Goal: Information Seeking & Learning: Learn about a topic

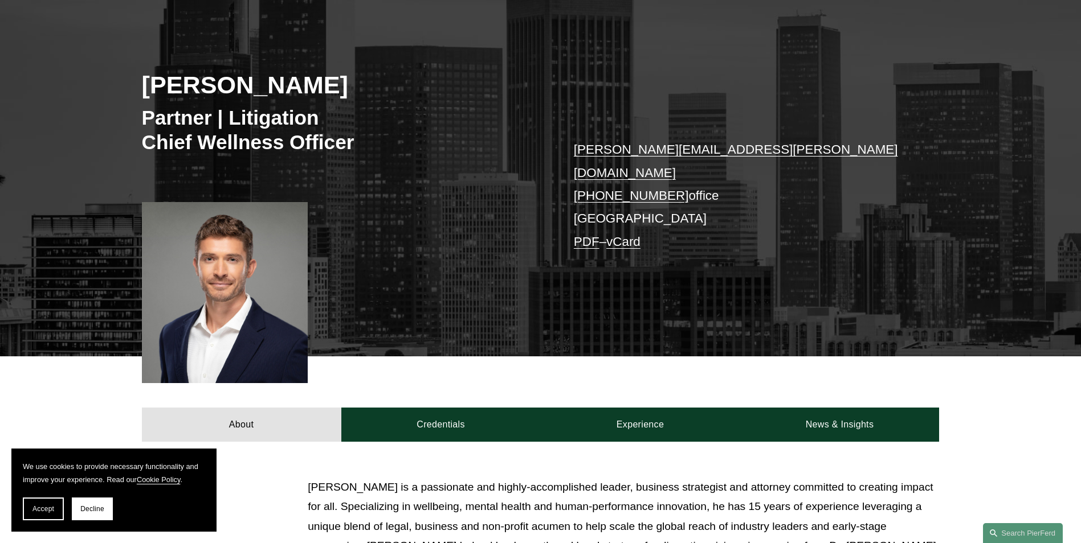
scroll to position [228, 0]
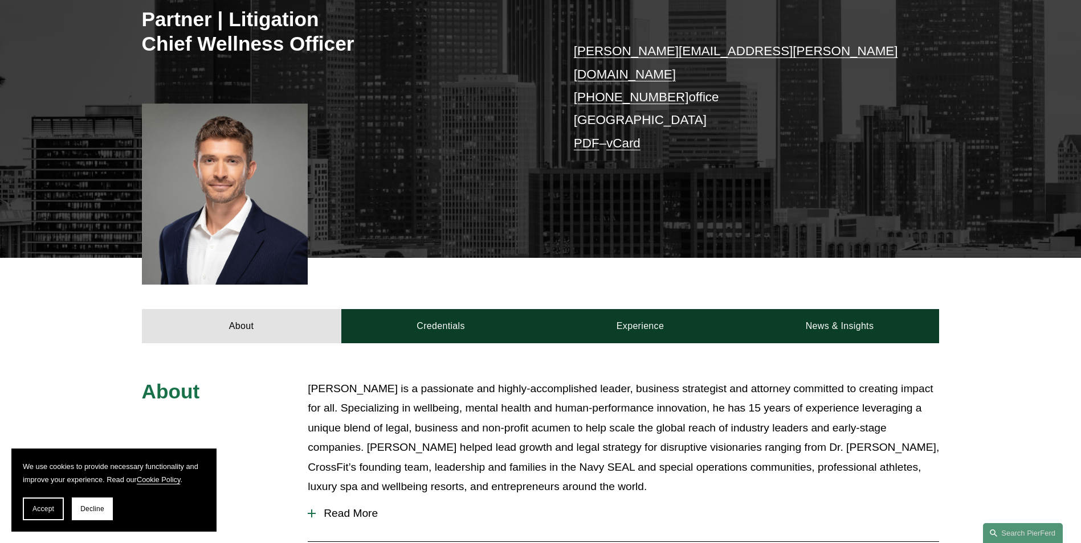
click at [347, 508] on span "Read More" at bounding box center [627, 514] width 623 height 13
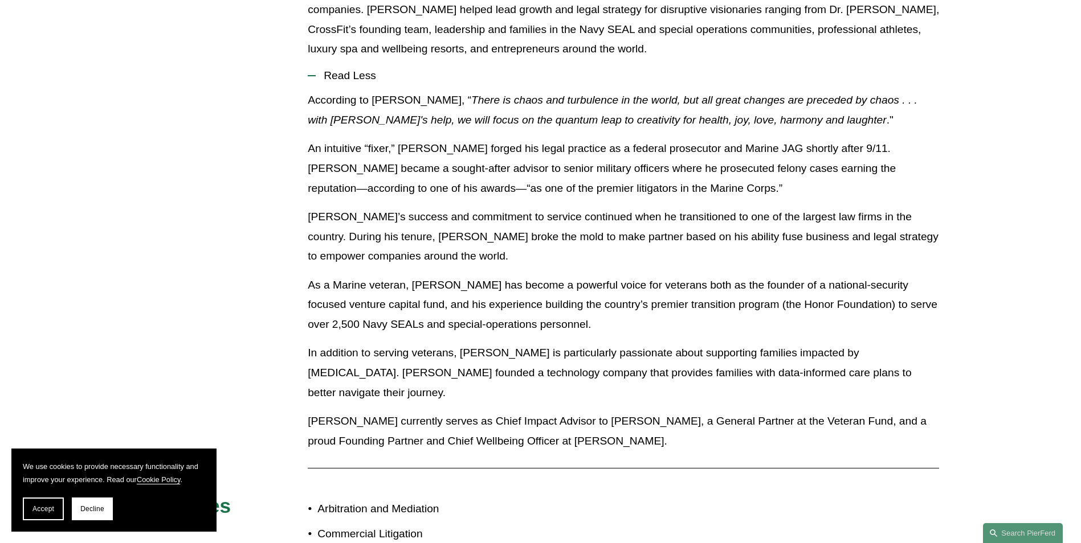
scroll to position [684, 0]
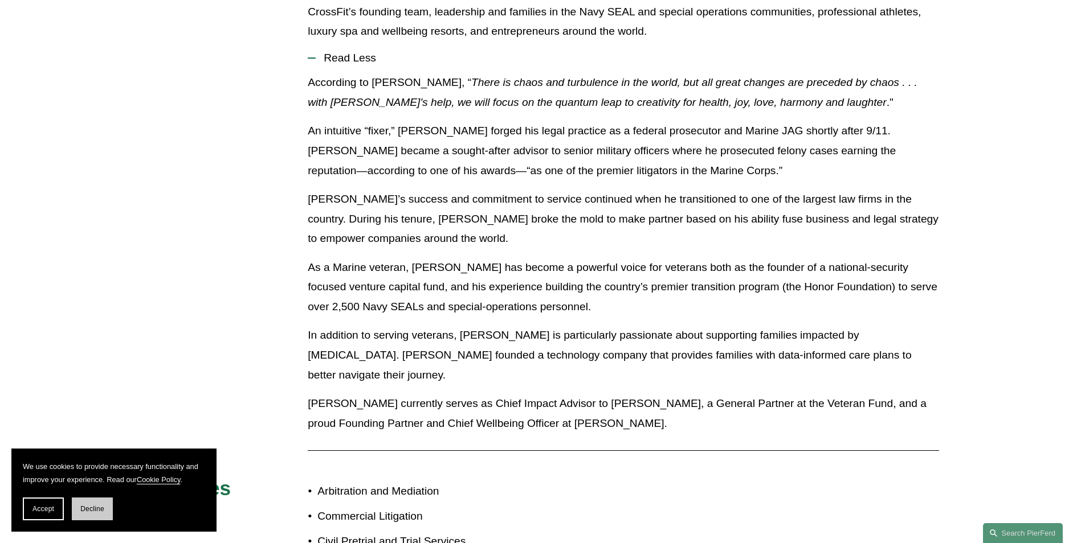
click at [84, 511] on span "Decline" at bounding box center [92, 509] width 24 height 8
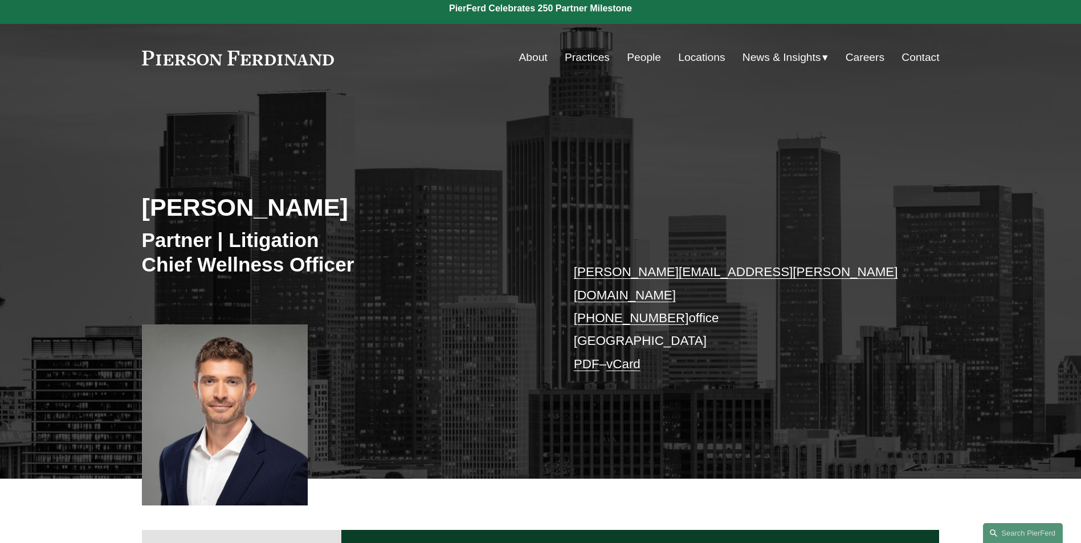
scroll to position [0, 0]
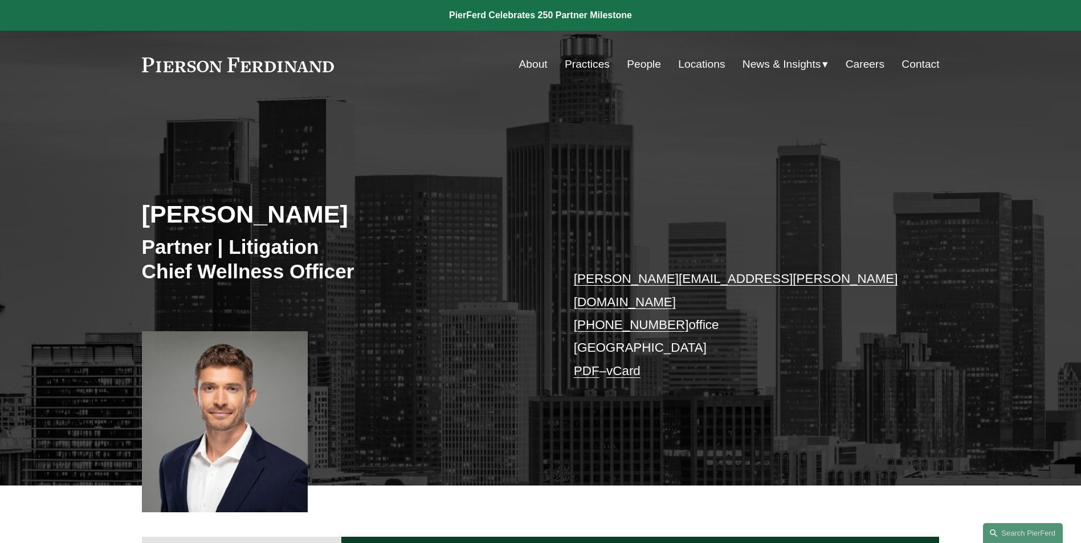
click at [644, 63] on link "People" at bounding box center [644, 65] width 34 height 22
click at [694, 66] on link "Locations" at bounding box center [701, 65] width 47 height 22
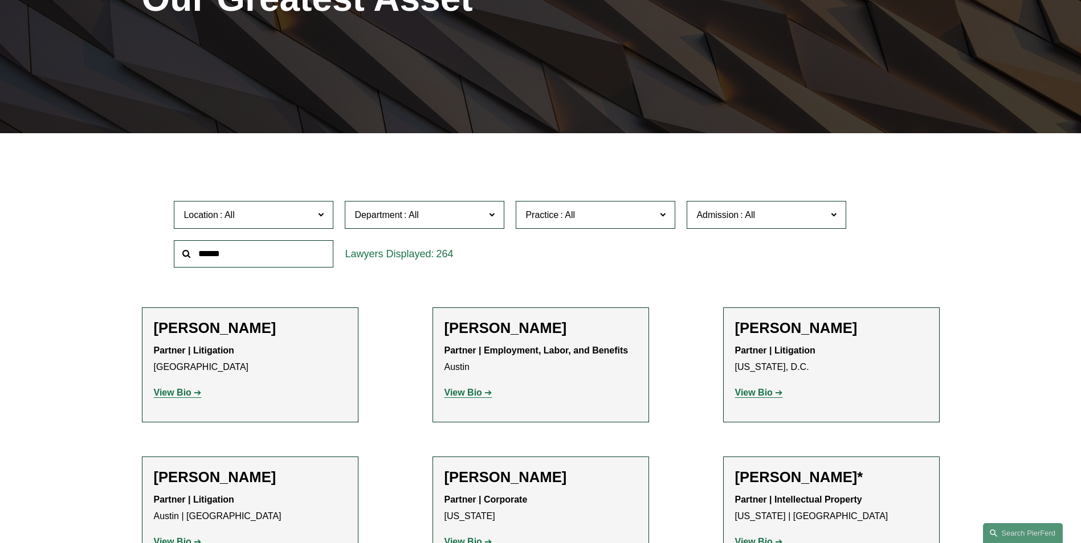
scroll to position [228, 0]
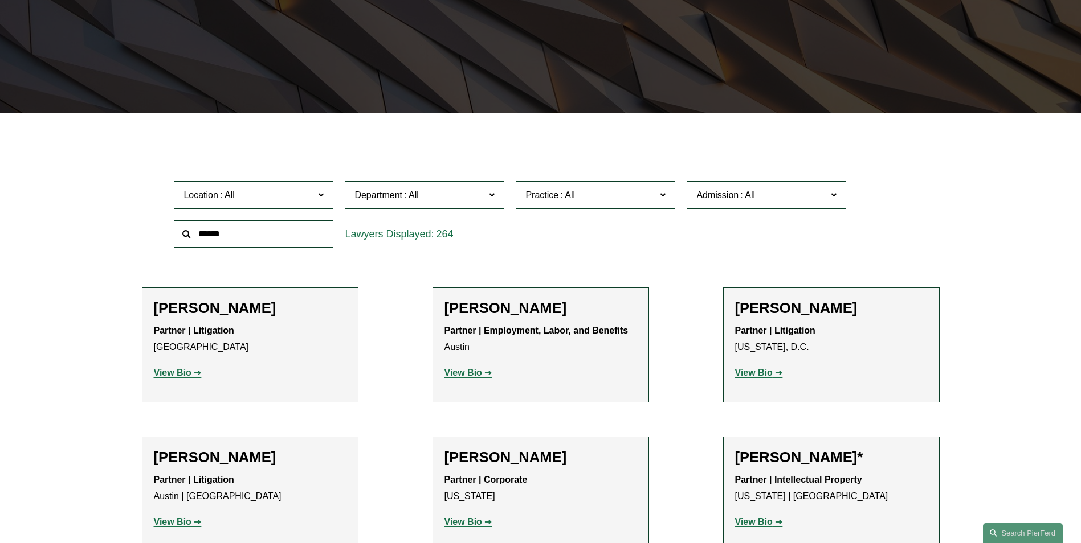
click at [324, 199] on span at bounding box center [321, 194] width 6 height 15
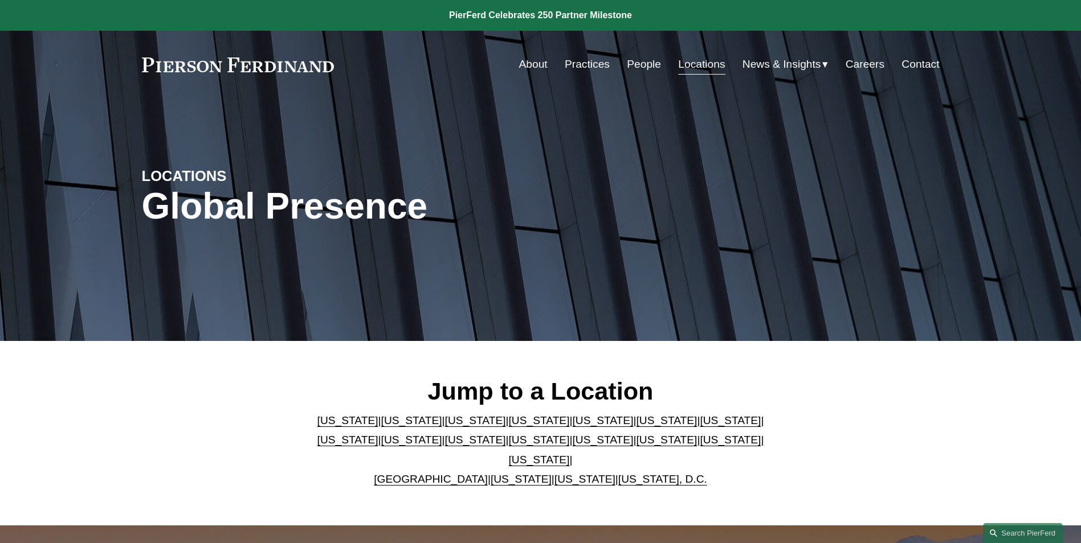
click at [383, 425] on link "[US_STATE]" at bounding box center [411, 421] width 61 height 12
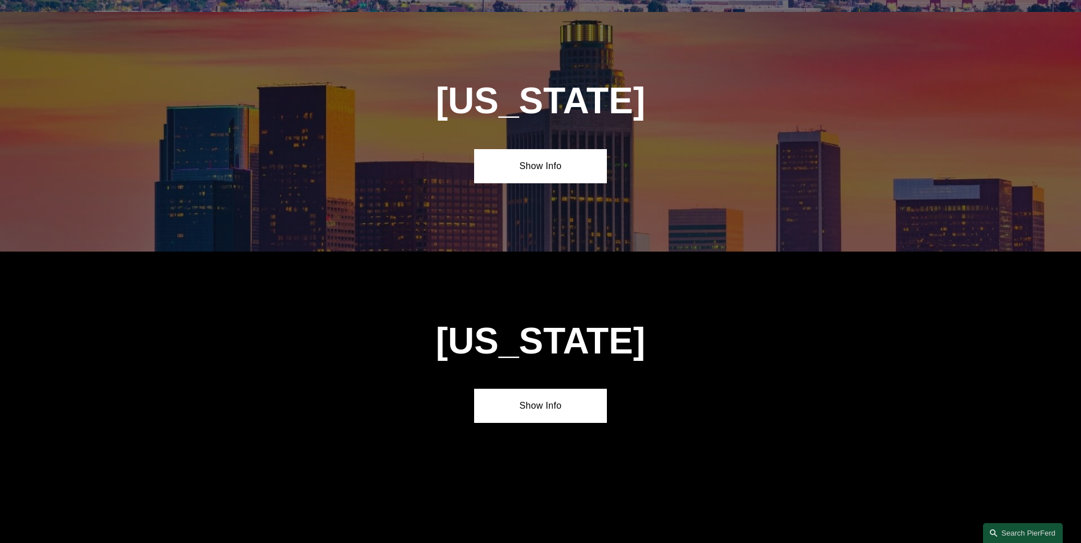
scroll to position [761, 0]
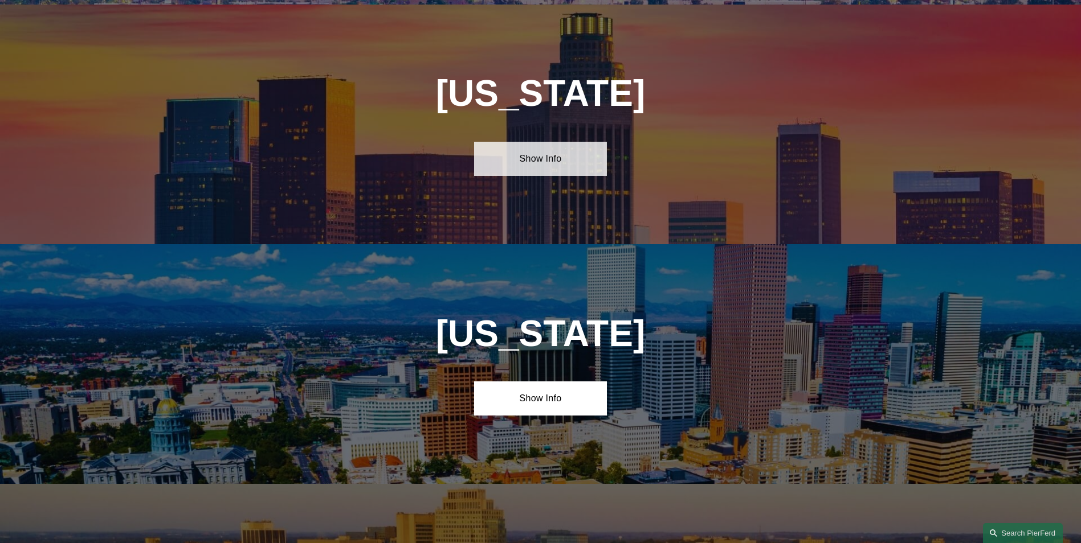
click at [555, 152] on link "Show Info" at bounding box center [540, 159] width 133 height 34
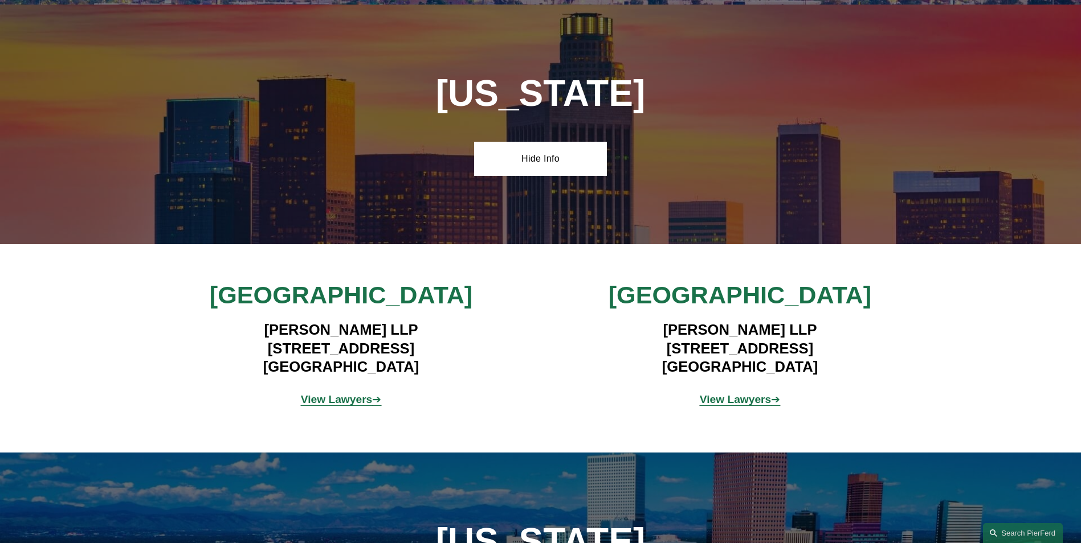
click at [341, 399] on strong "View Lawyers" at bounding box center [337, 400] width 72 height 12
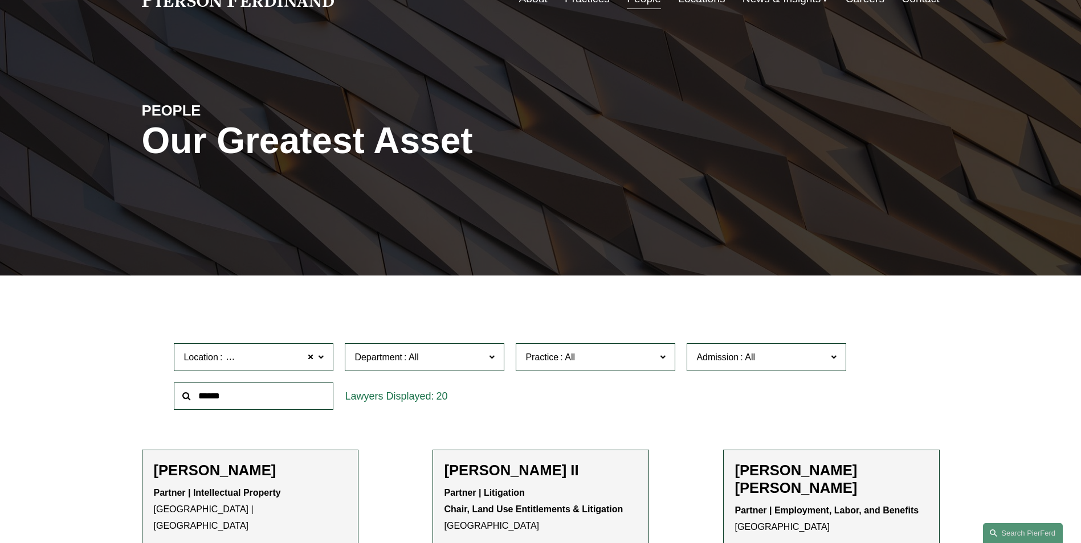
scroll to position [228, 0]
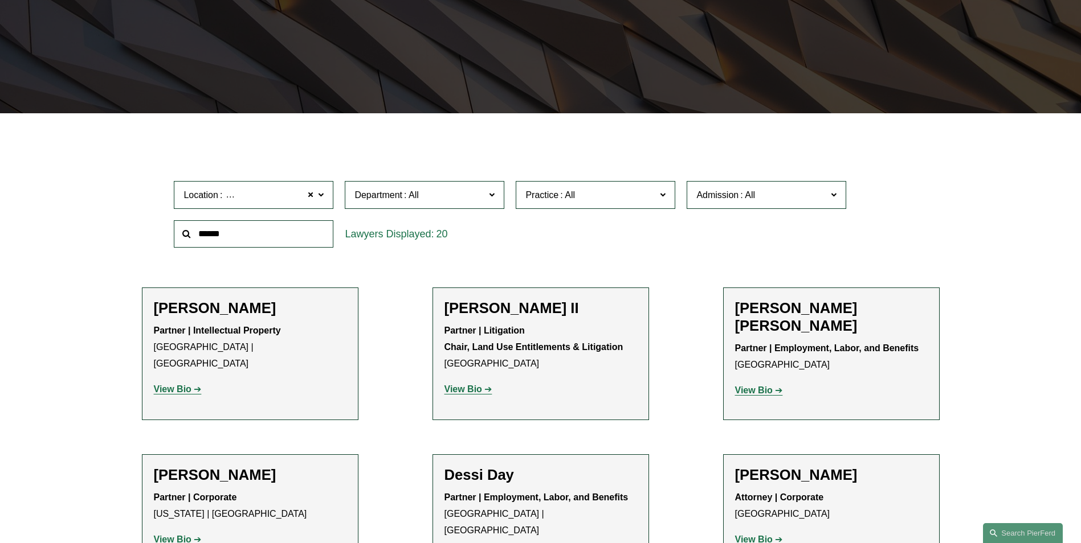
click at [469, 390] on strong "View Bio" at bounding box center [463, 390] width 38 height 10
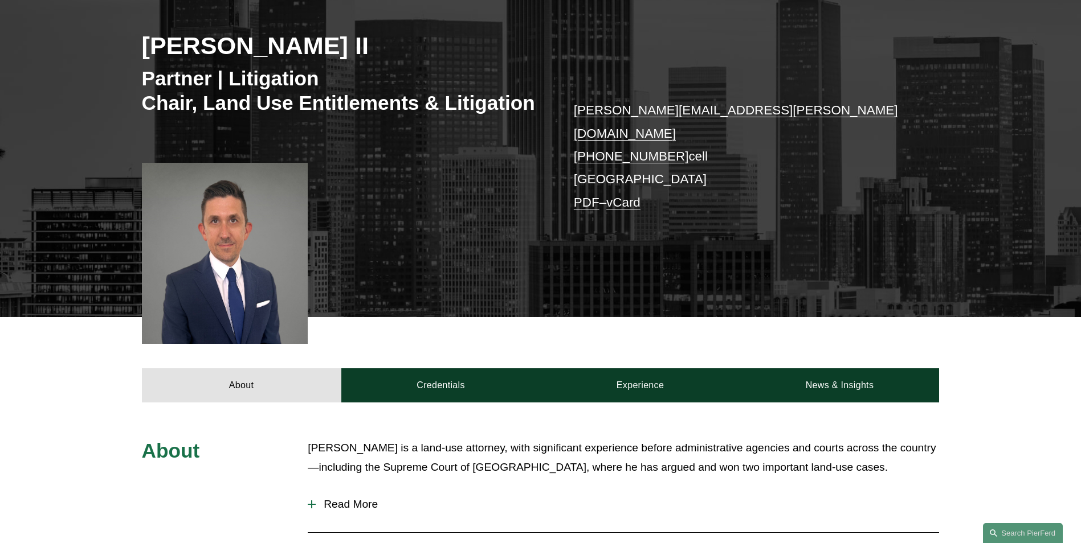
scroll to position [228, 0]
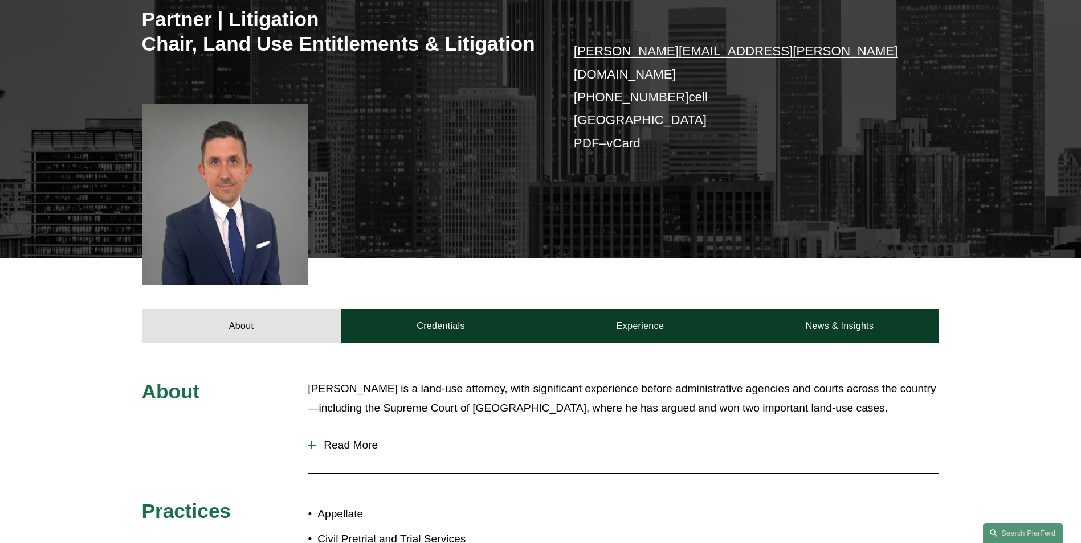
click at [347, 439] on span "Read More" at bounding box center [627, 445] width 623 height 13
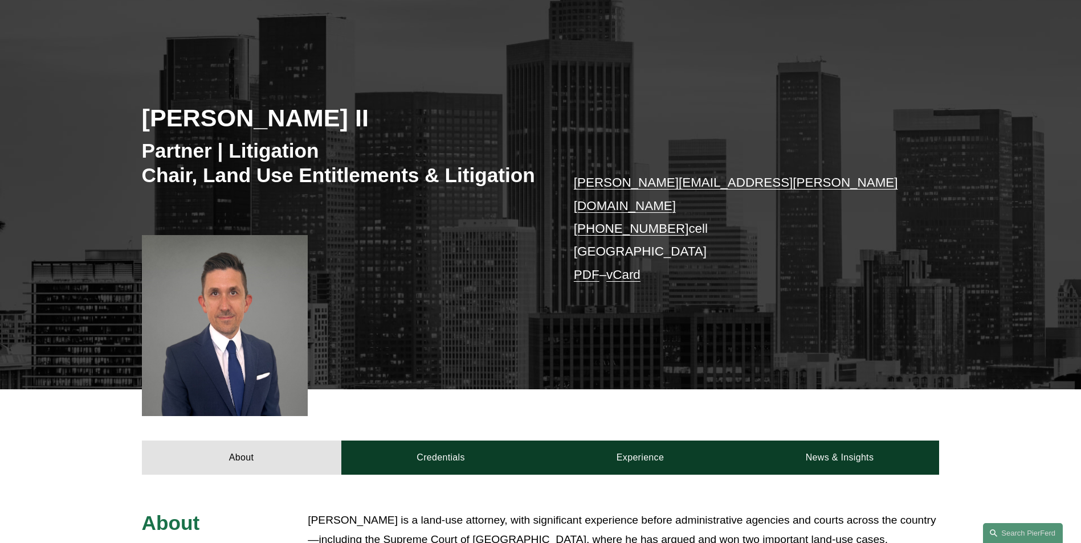
scroll to position [0, 0]
